Goal: Register for event/course

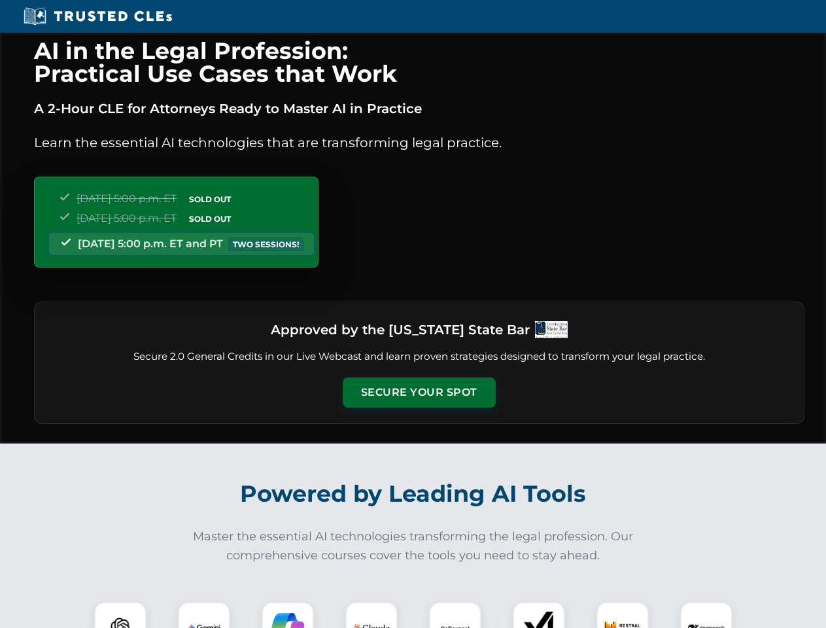
click at [418, 392] on button "Secure Your Spot" at bounding box center [419, 392] width 153 height 30
